Goal: Task Accomplishment & Management: Complete application form

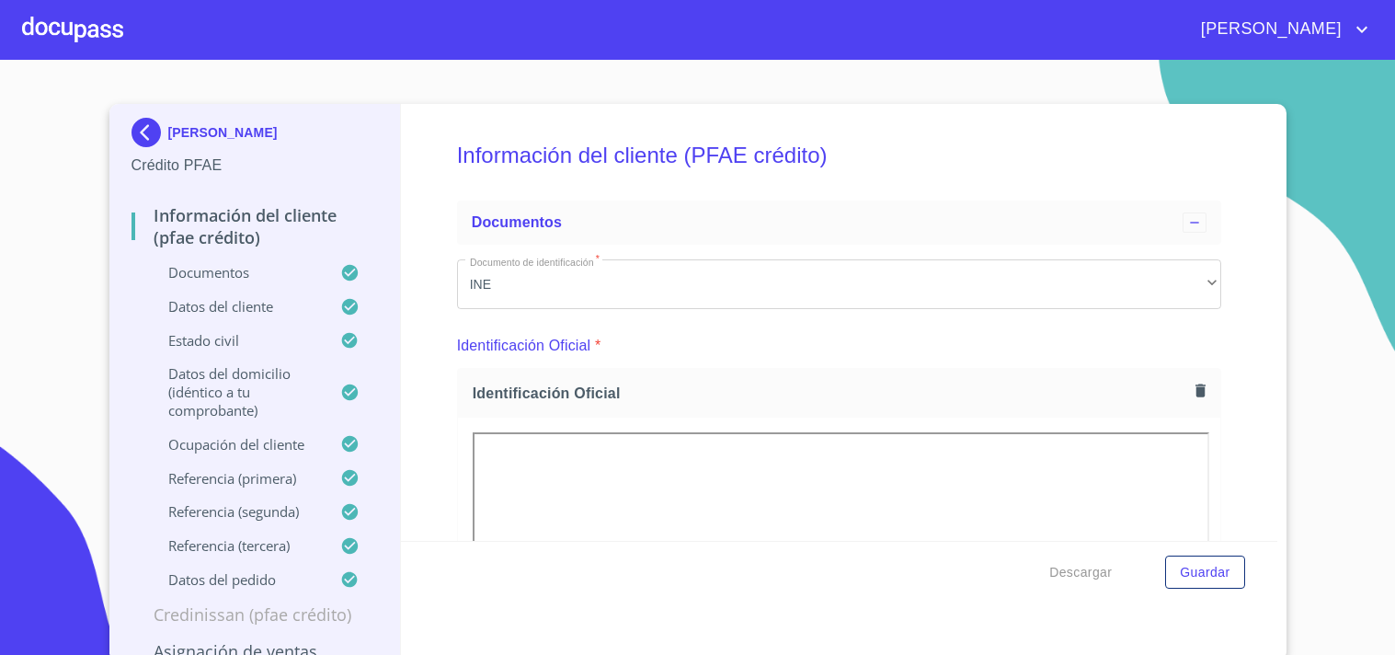
drag, startPoint x: 0, startPoint y: 0, endPoint x: 90, endPoint y: 31, distance: 95.4
click at [90, 31] on div at bounding box center [72, 29] width 101 height 59
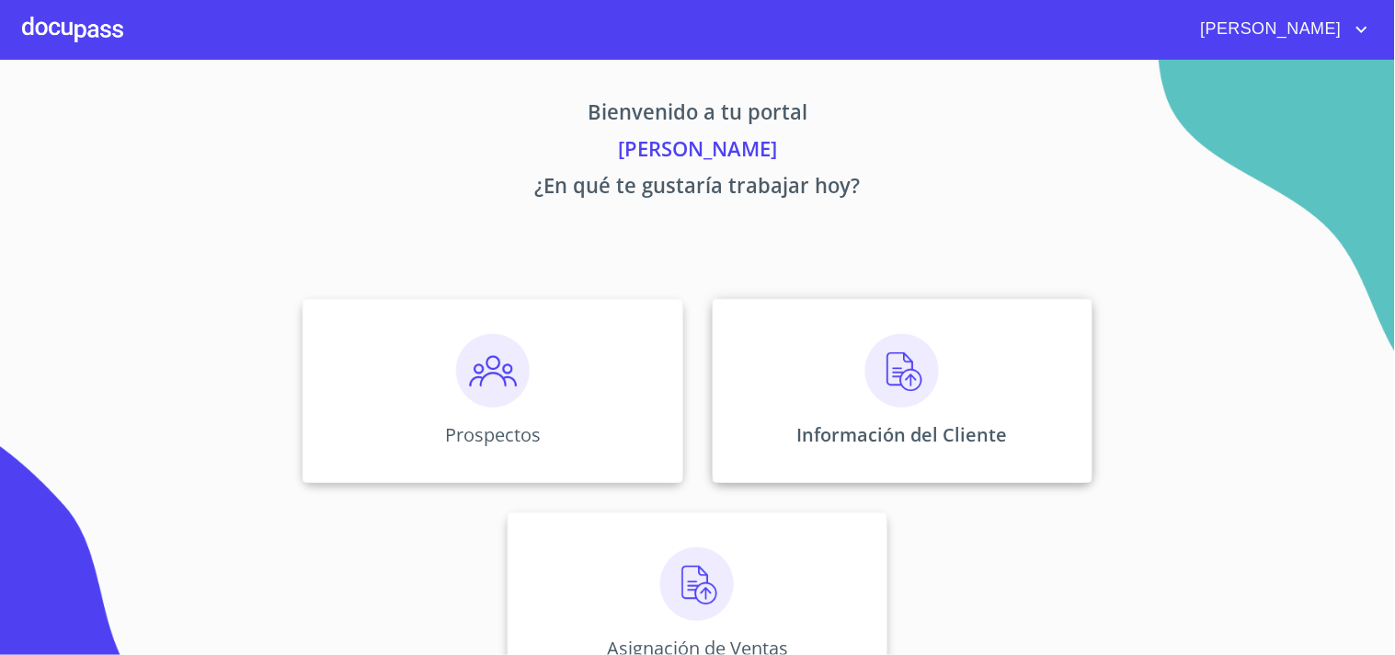
click at [884, 375] on img at bounding box center [902, 371] width 74 height 74
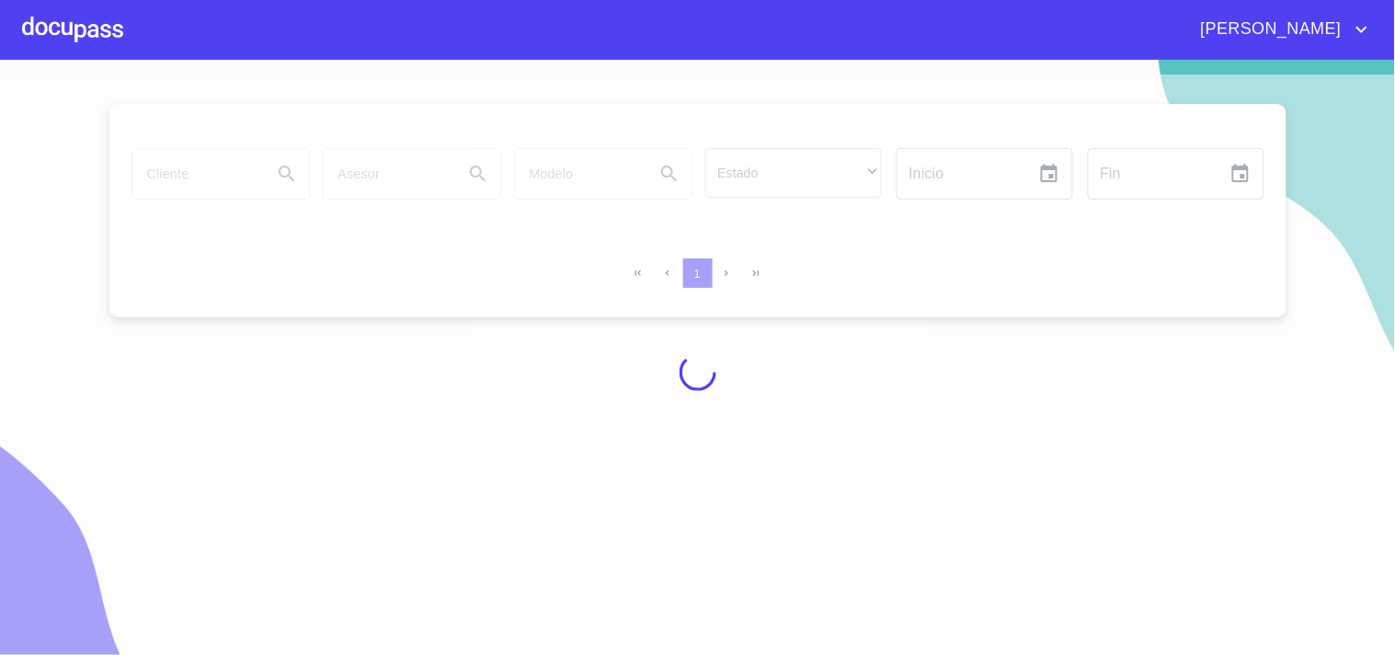
click at [249, 176] on div at bounding box center [697, 371] width 1395 height 595
click at [245, 179] on div at bounding box center [697, 371] width 1395 height 595
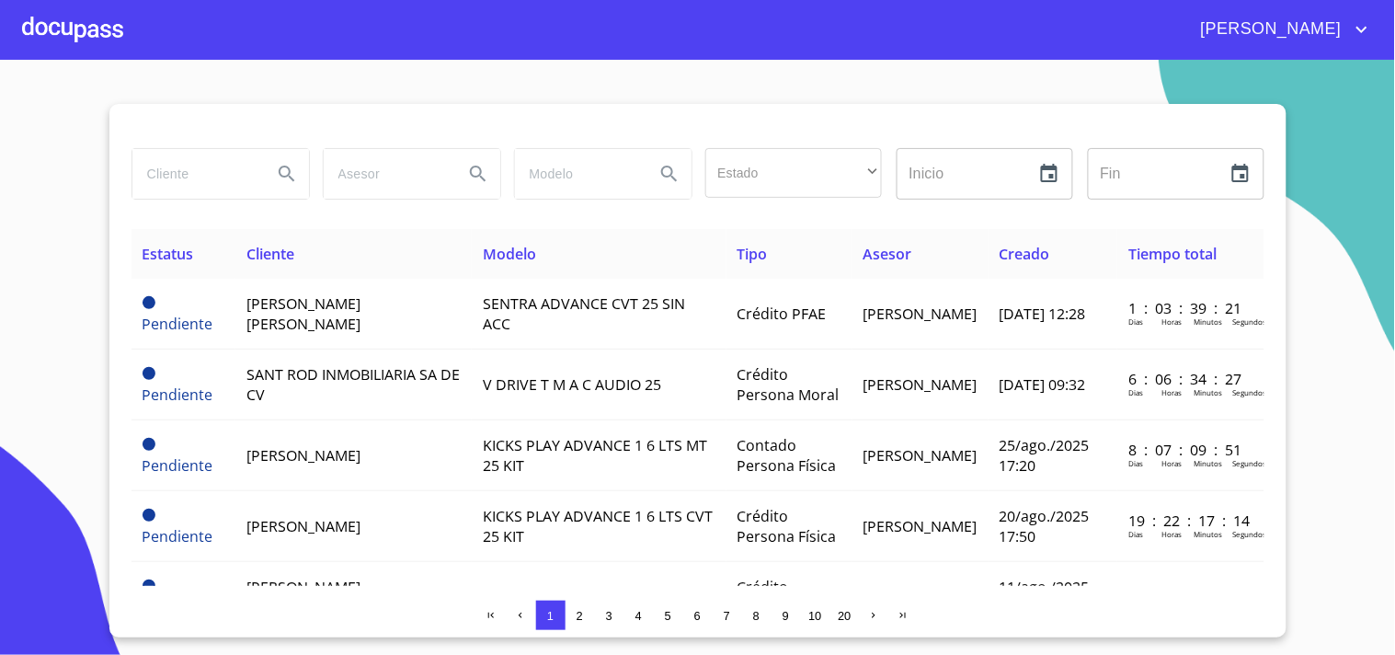
click at [235, 179] on input "search" at bounding box center [194, 174] width 125 height 50
type input "[PERSON_NAME]"
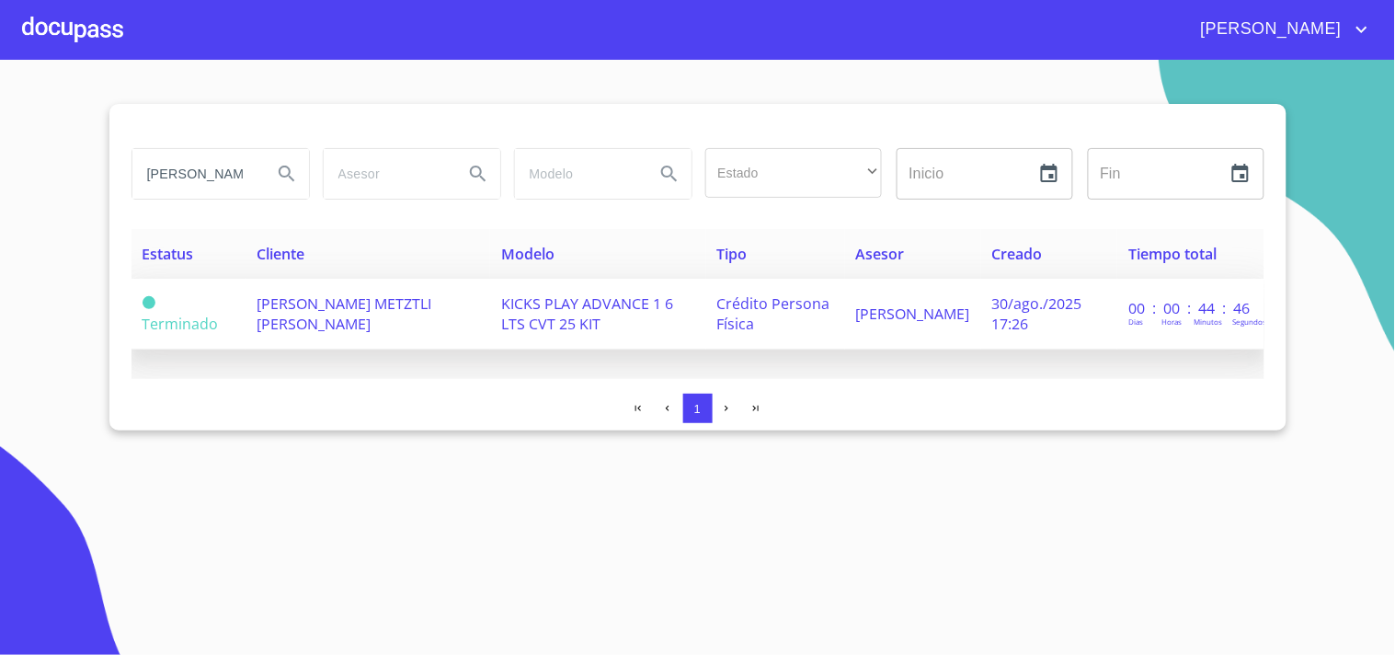
click at [257, 293] on span "[PERSON_NAME] METZTLI [PERSON_NAME]" at bounding box center [344, 313] width 175 height 40
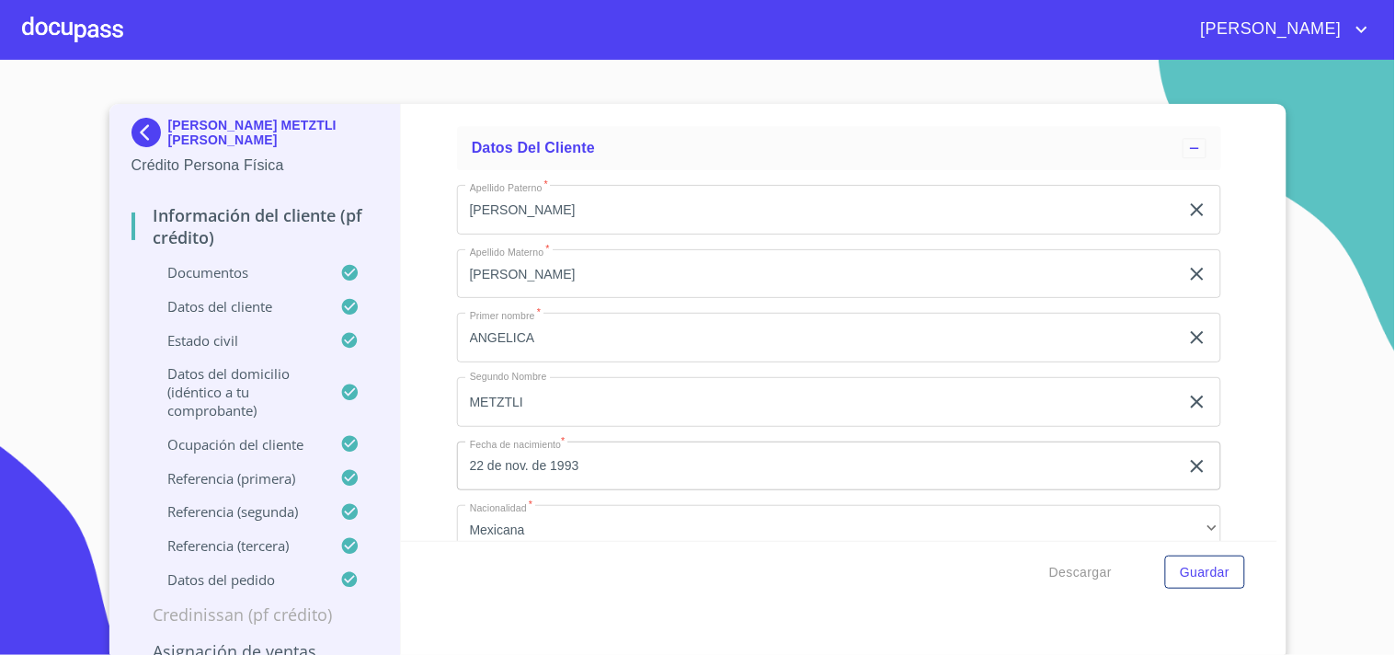
scroll to position [4956, 0]
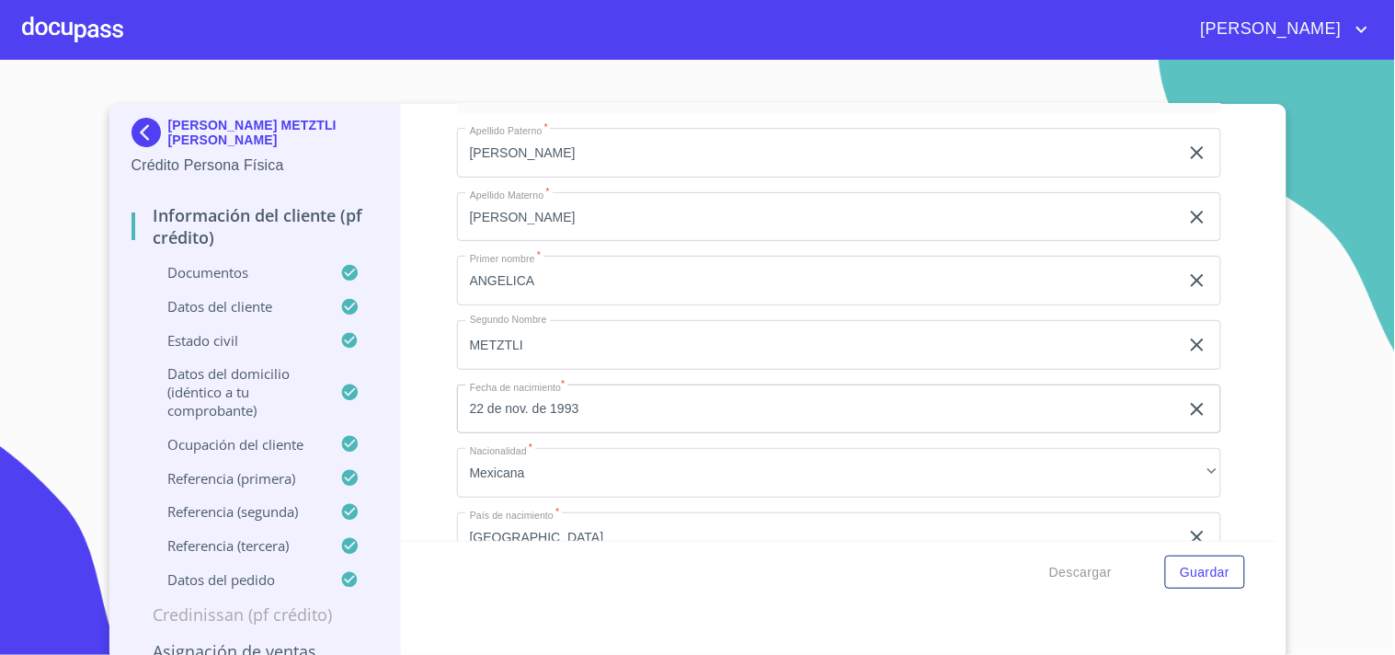
click at [1271, 315] on div "[PERSON_NAME] METZTLI [PERSON_NAME] Crédito Persona Física Información del clie…" at bounding box center [697, 382] width 1177 height 556
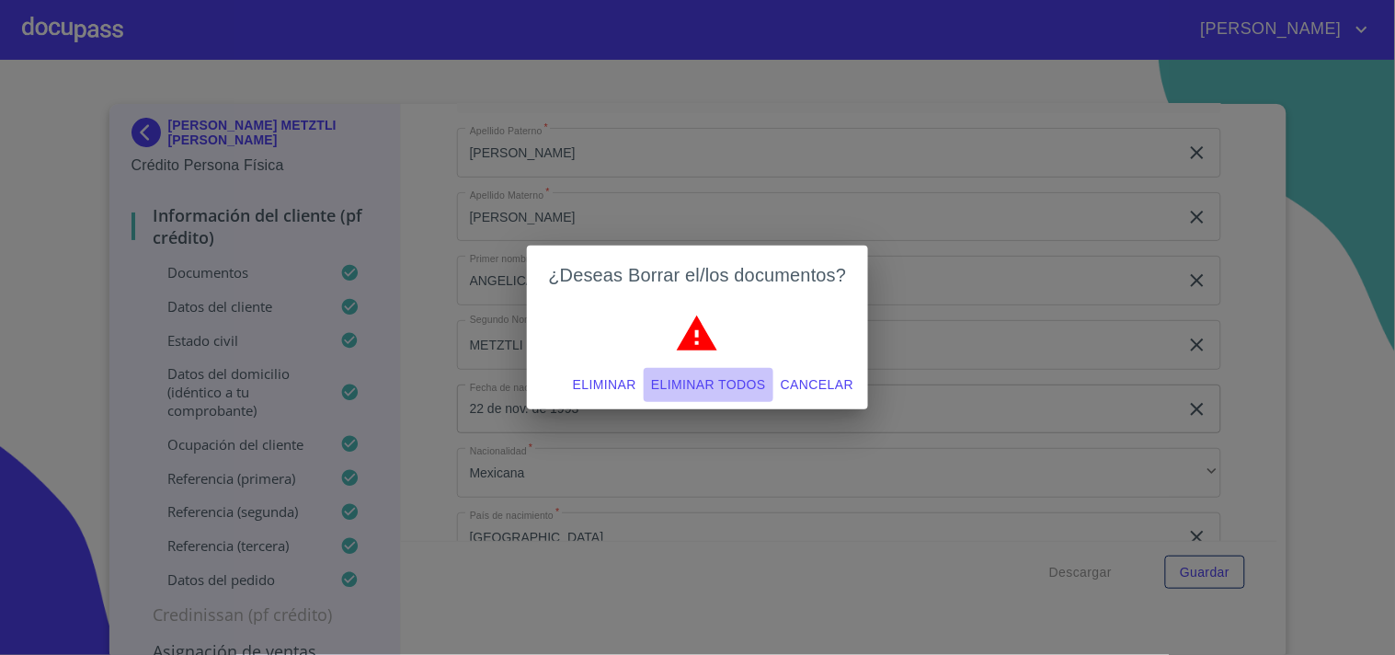
click at [678, 382] on span "Eliminar todos" at bounding box center [708, 384] width 115 height 23
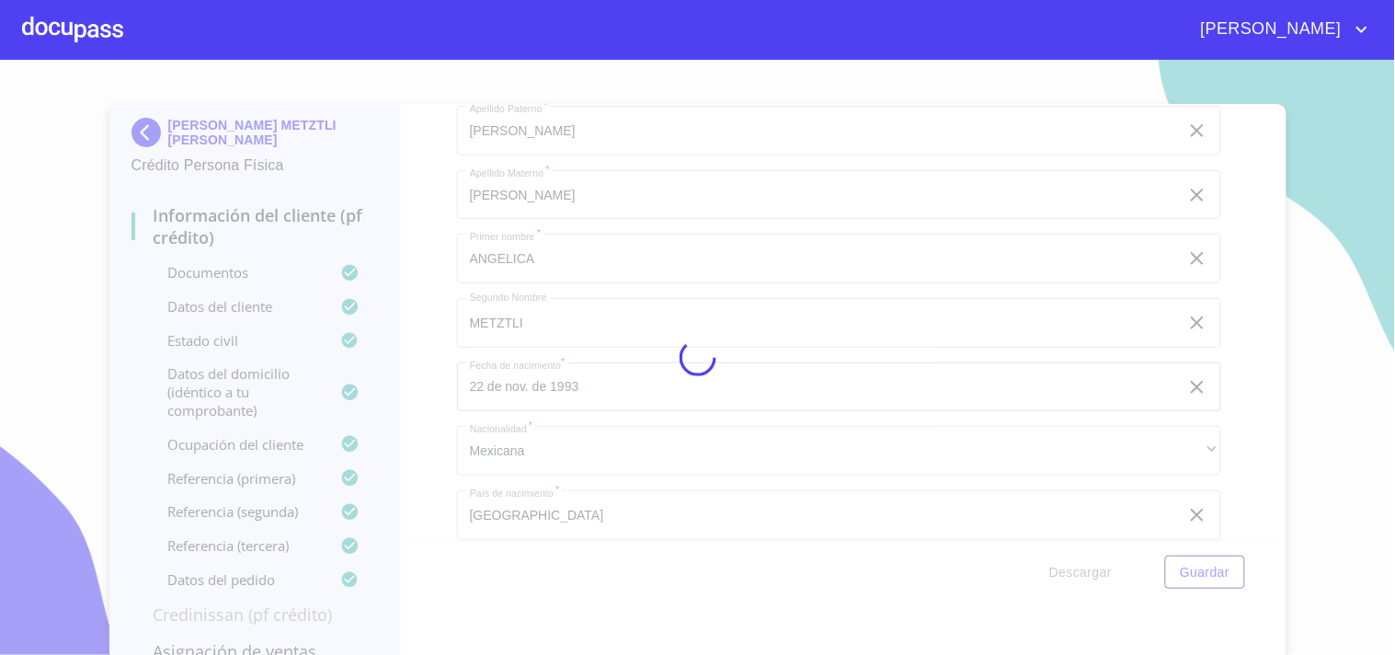
click at [903, 161] on div at bounding box center [697, 357] width 1395 height 595
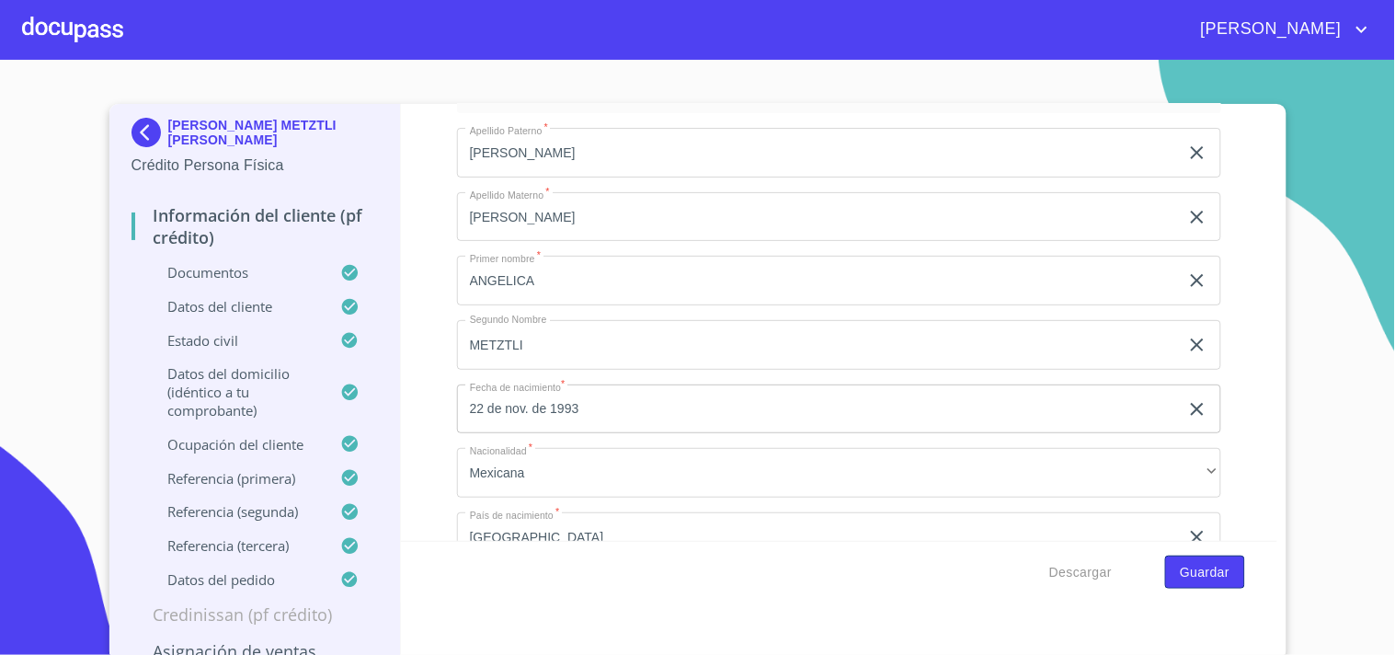
click at [1181, 578] on span "Guardar" at bounding box center [1205, 572] width 50 height 23
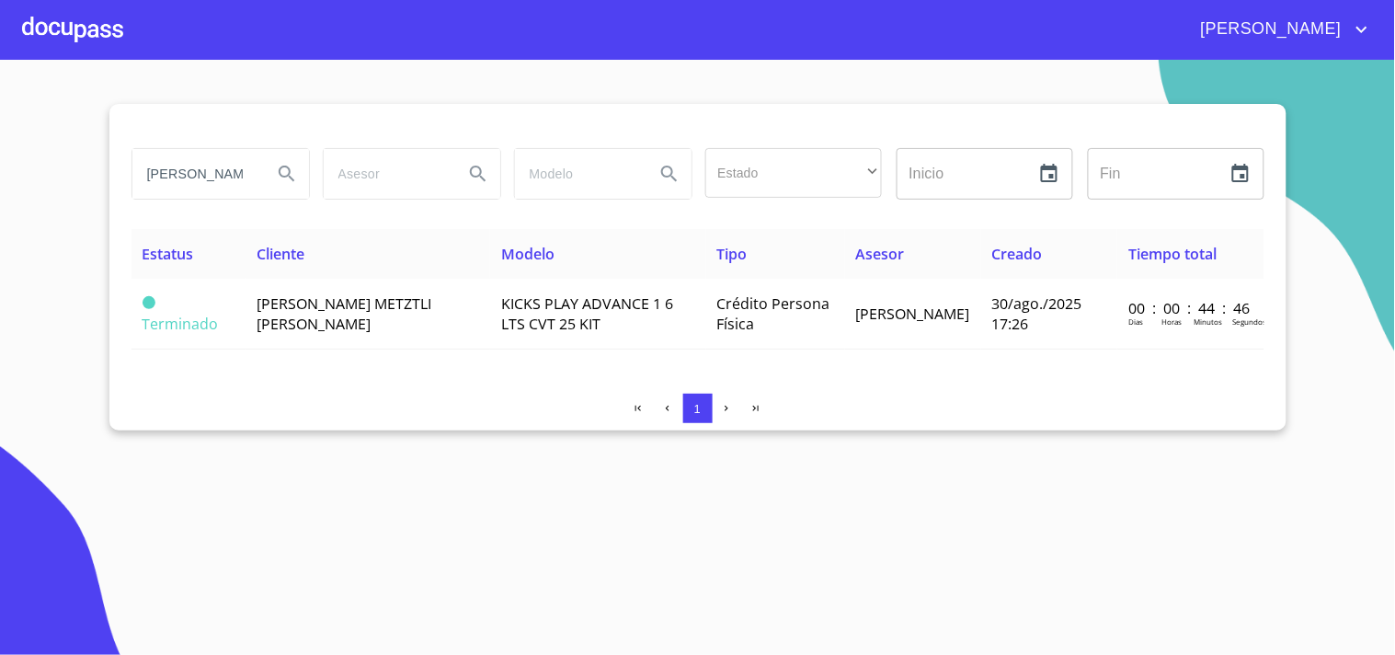
click at [86, 35] on div at bounding box center [72, 29] width 101 height 59
